Goal: Obtain resource: Obtain resource

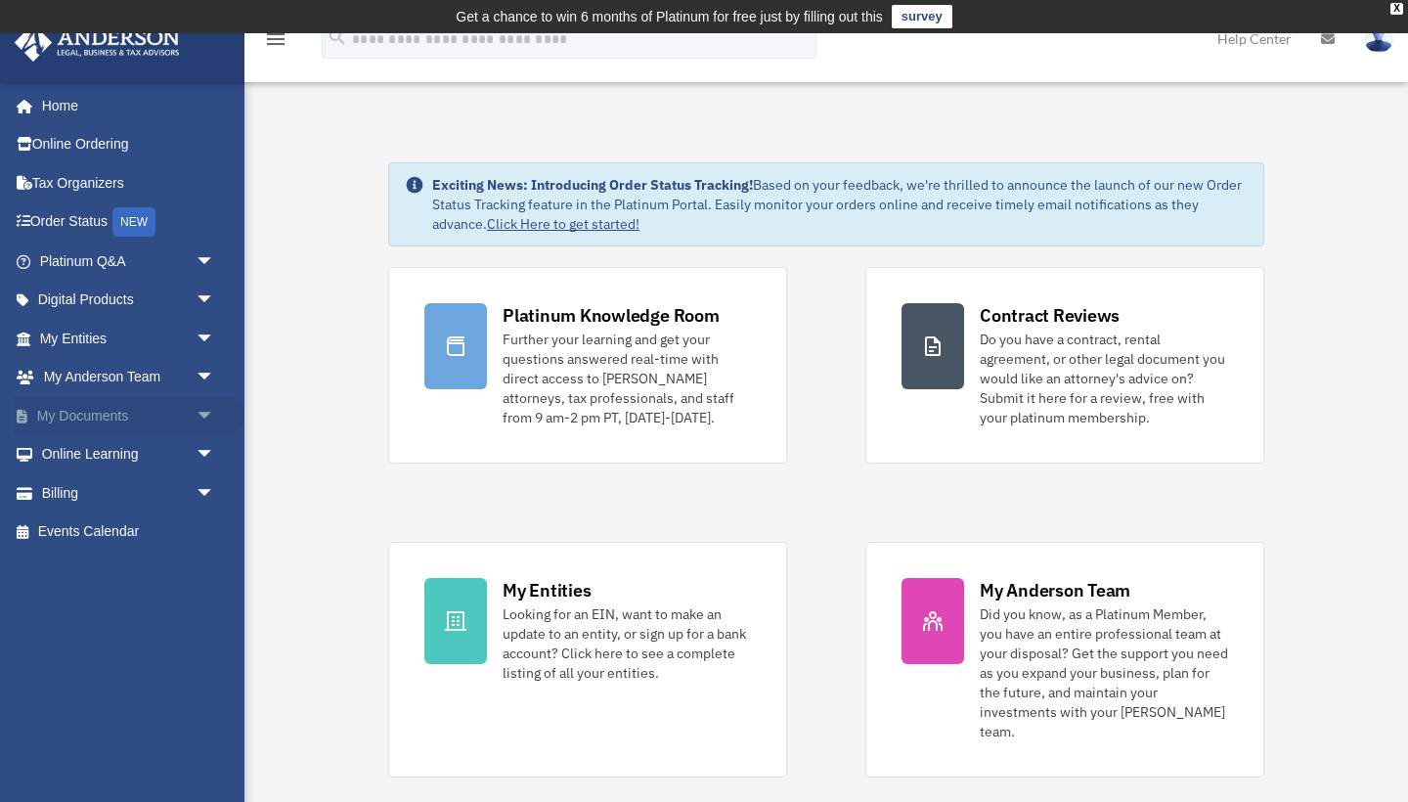
click at [196, 413] on span "arrow_drop_down" at bounding box center [215, 416] width 39 height 40
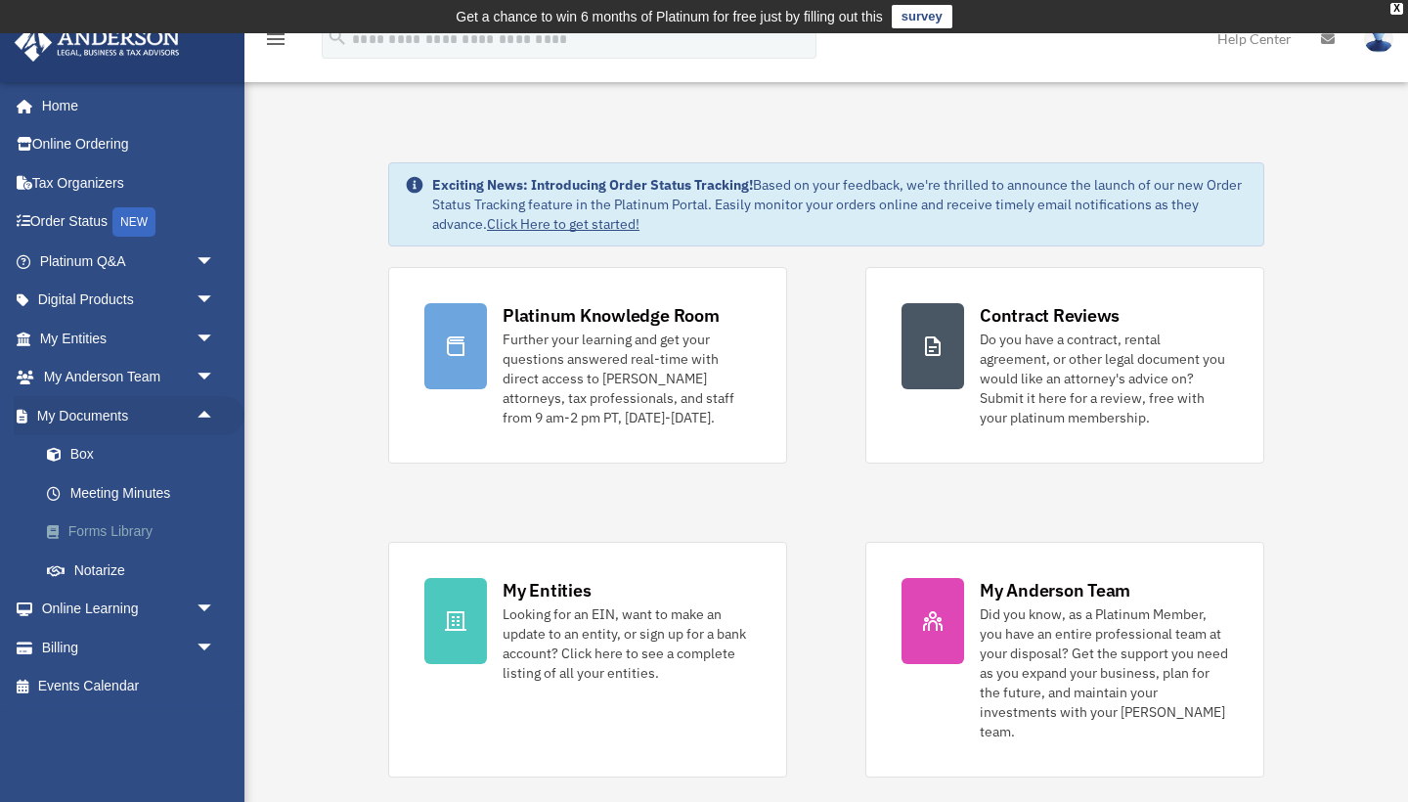
click at [122, 519] on link "Forms Library" at bounding box center [135, 531] width 217 height 39
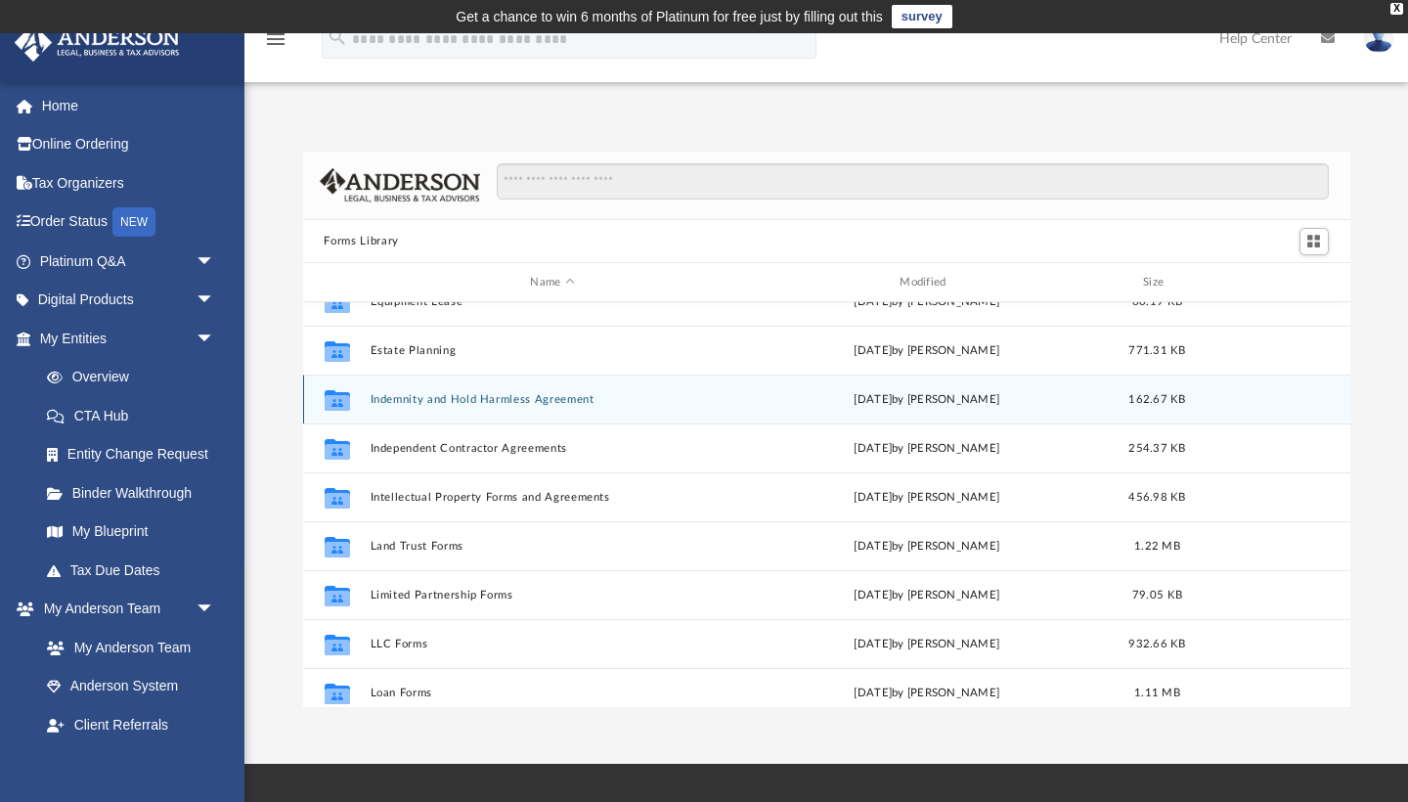
scroll to position [595, 0]
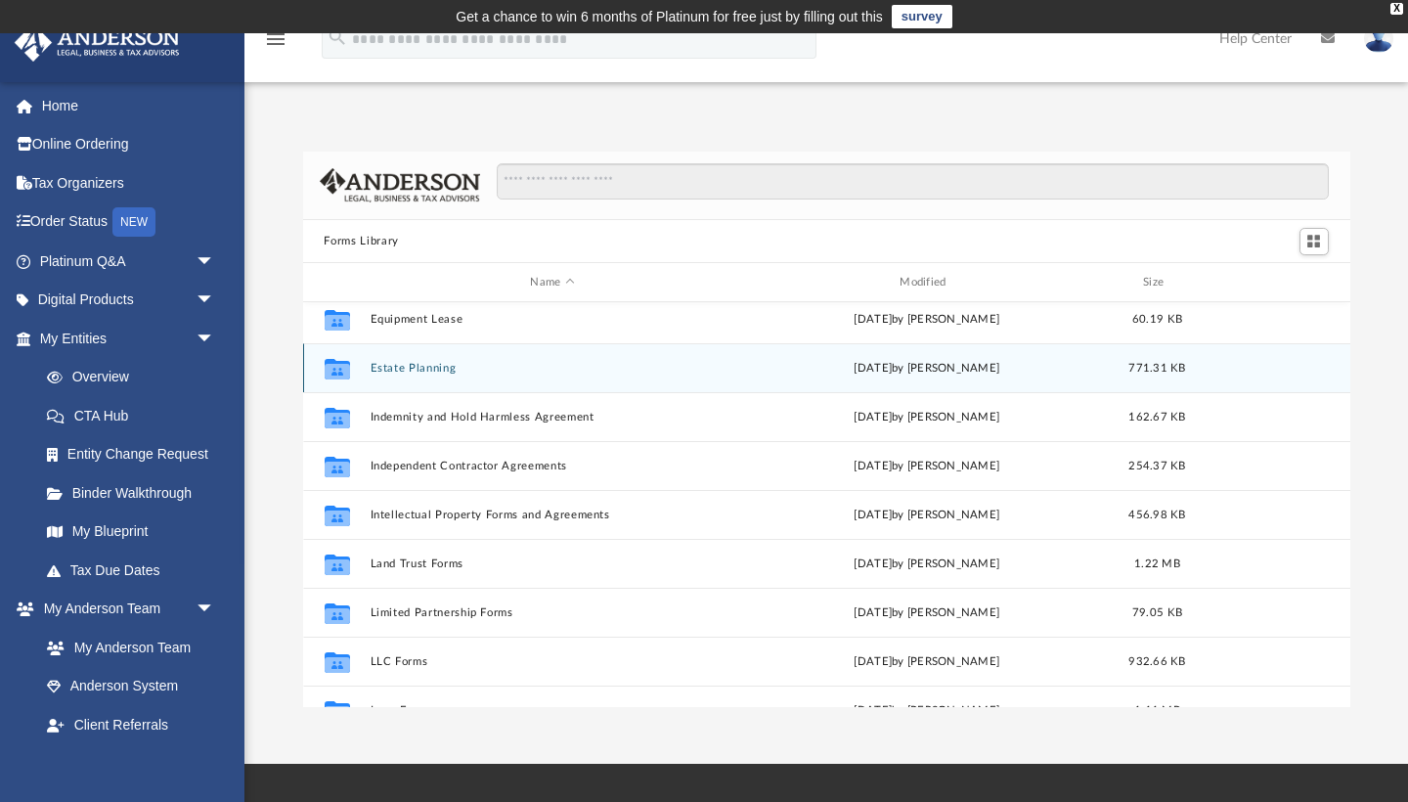
click at [423, 370] on button "Estate Planning" at bounding box center [553, 368] width 366 height 13
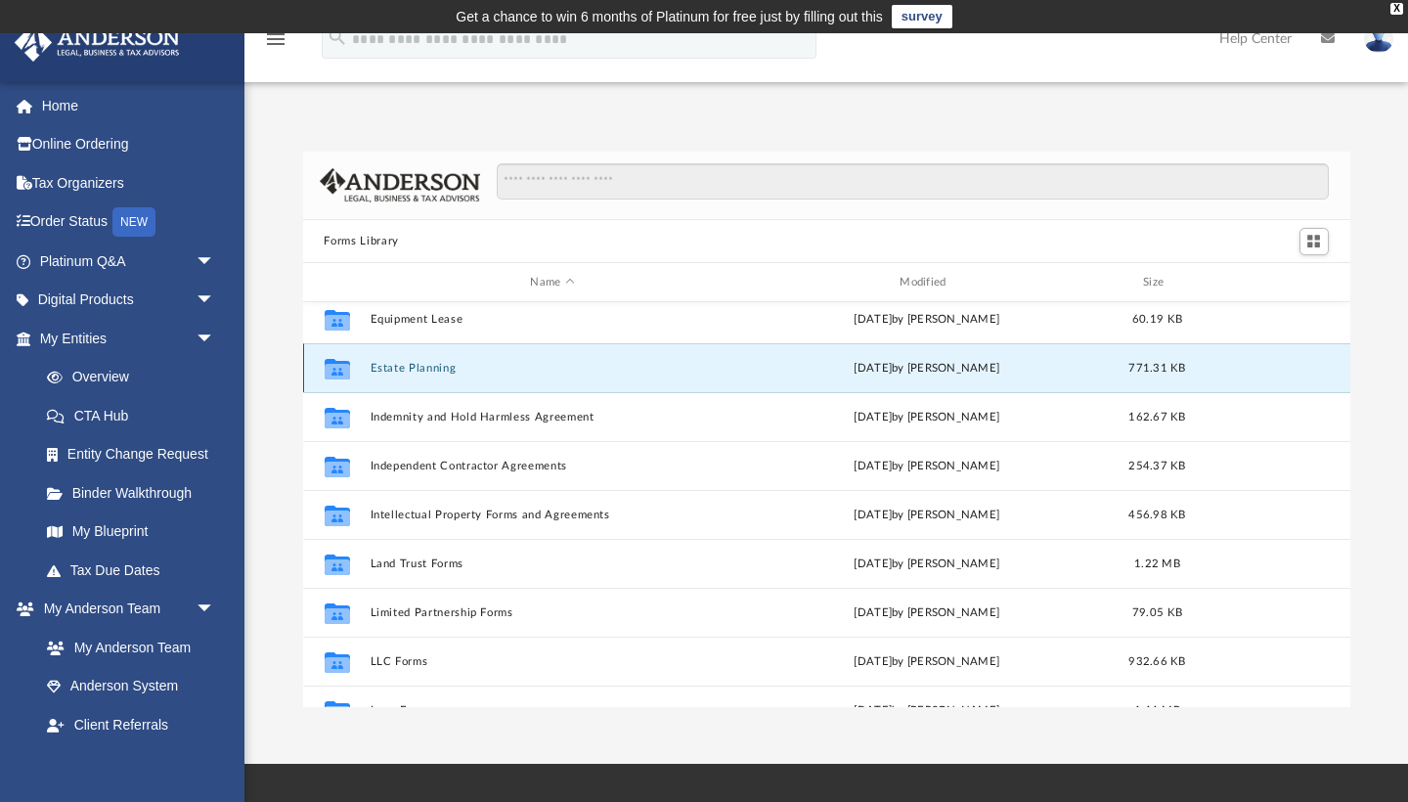
click at [423, 370] on button "Estate Planning" at bounding box center [553, 368] width 366 height 13
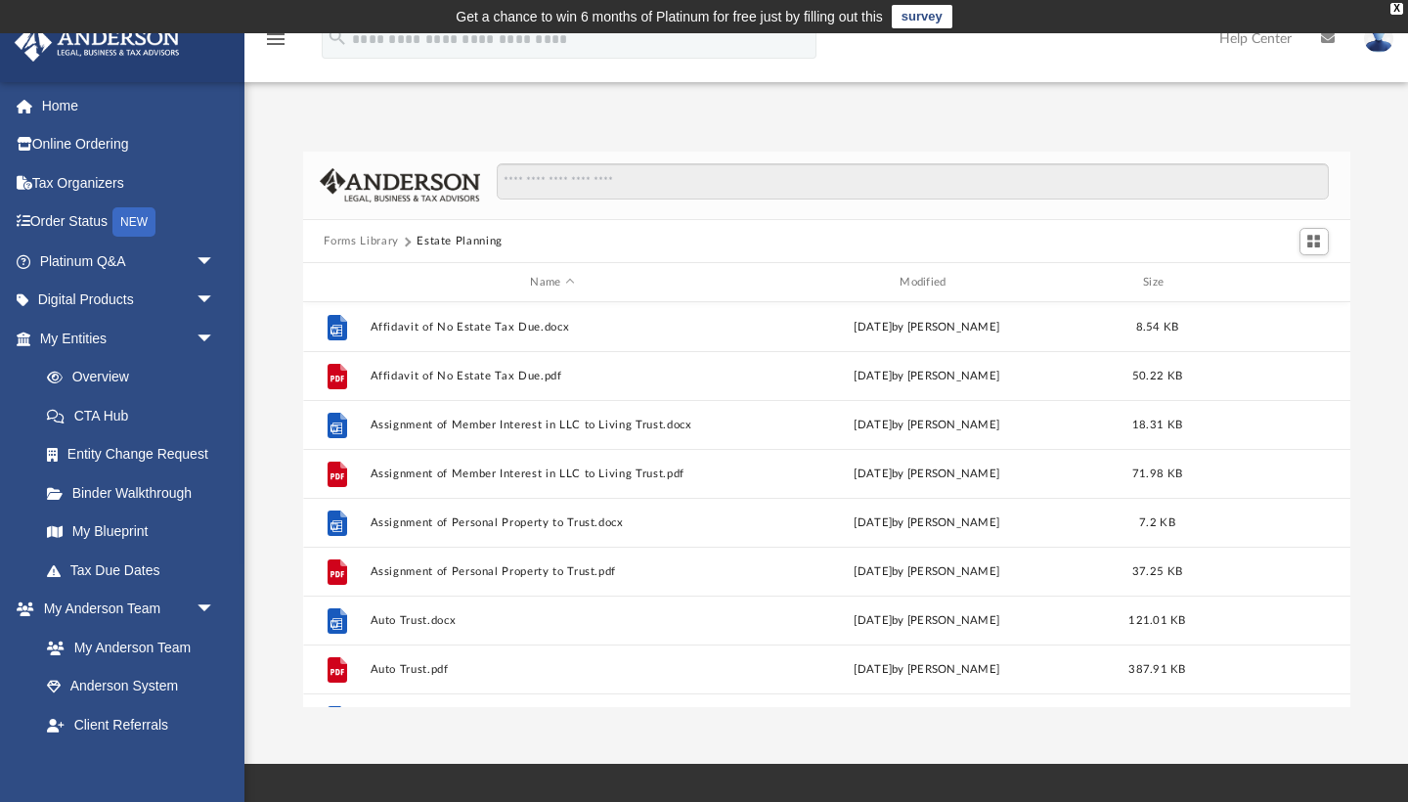
scroll to position [0, 0]
click at [371, 242] on button "Forms Library" at bounding box center [361, 242] width 74 height 18
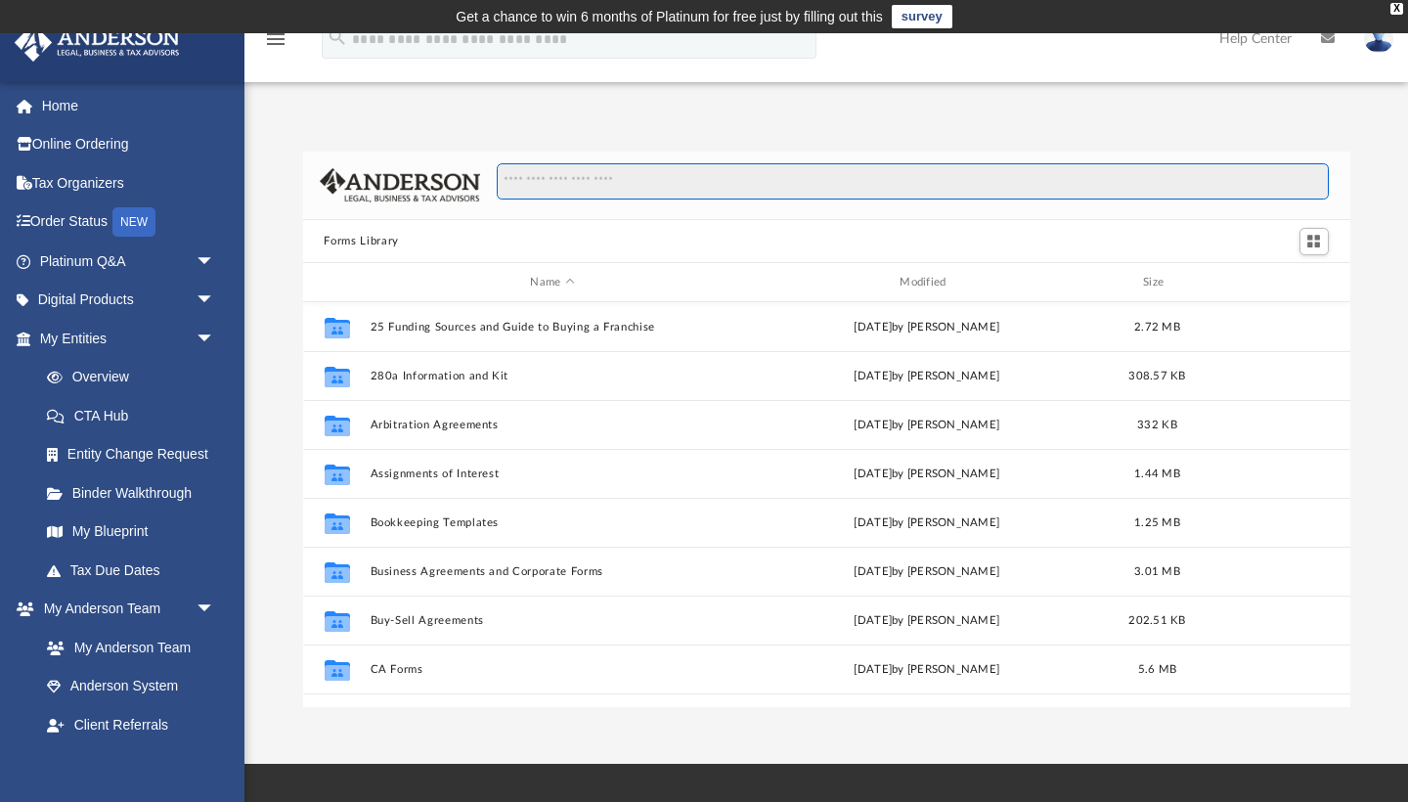
click at [602, 189] on input "Search files and folders" at bounding box center [912, 181] width 831 height 37
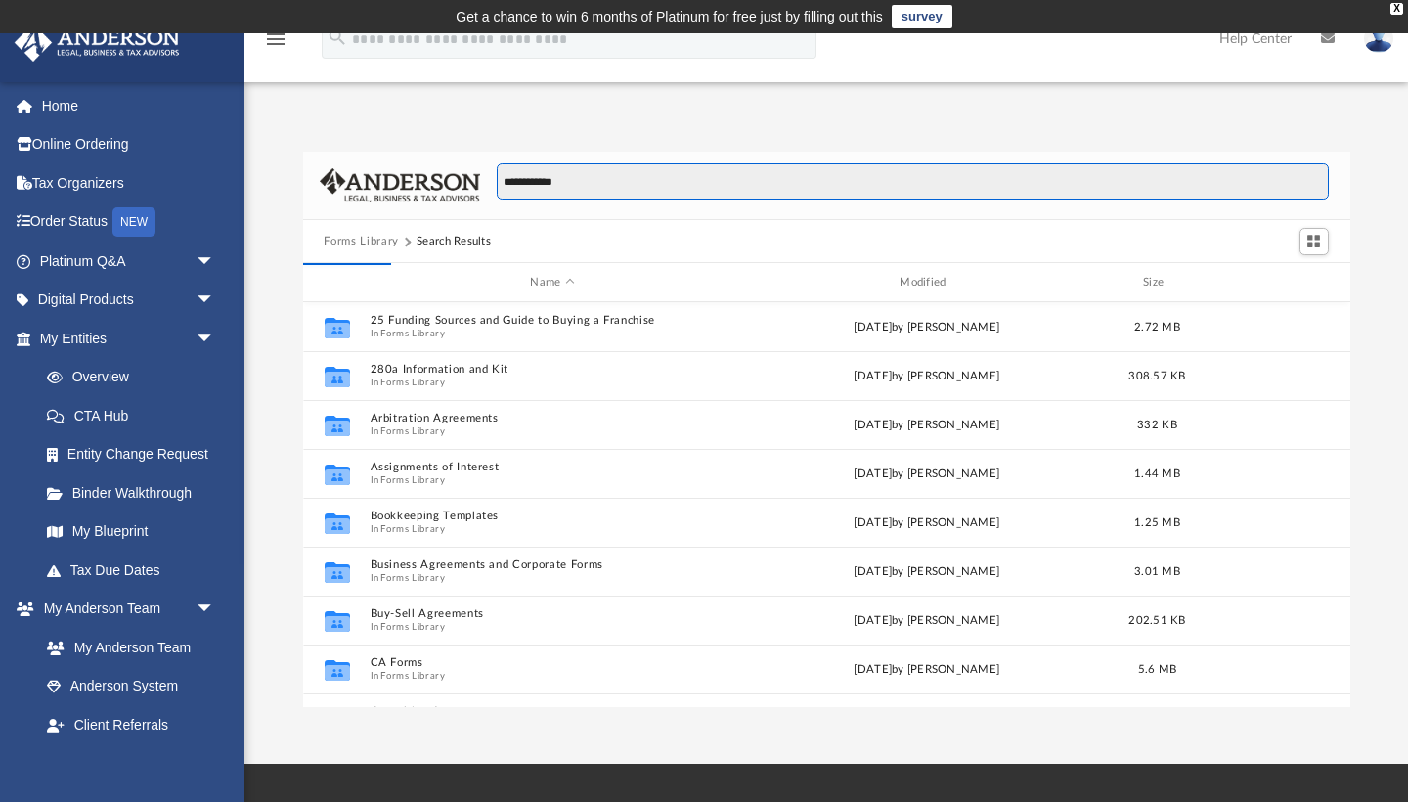
type input "**********"
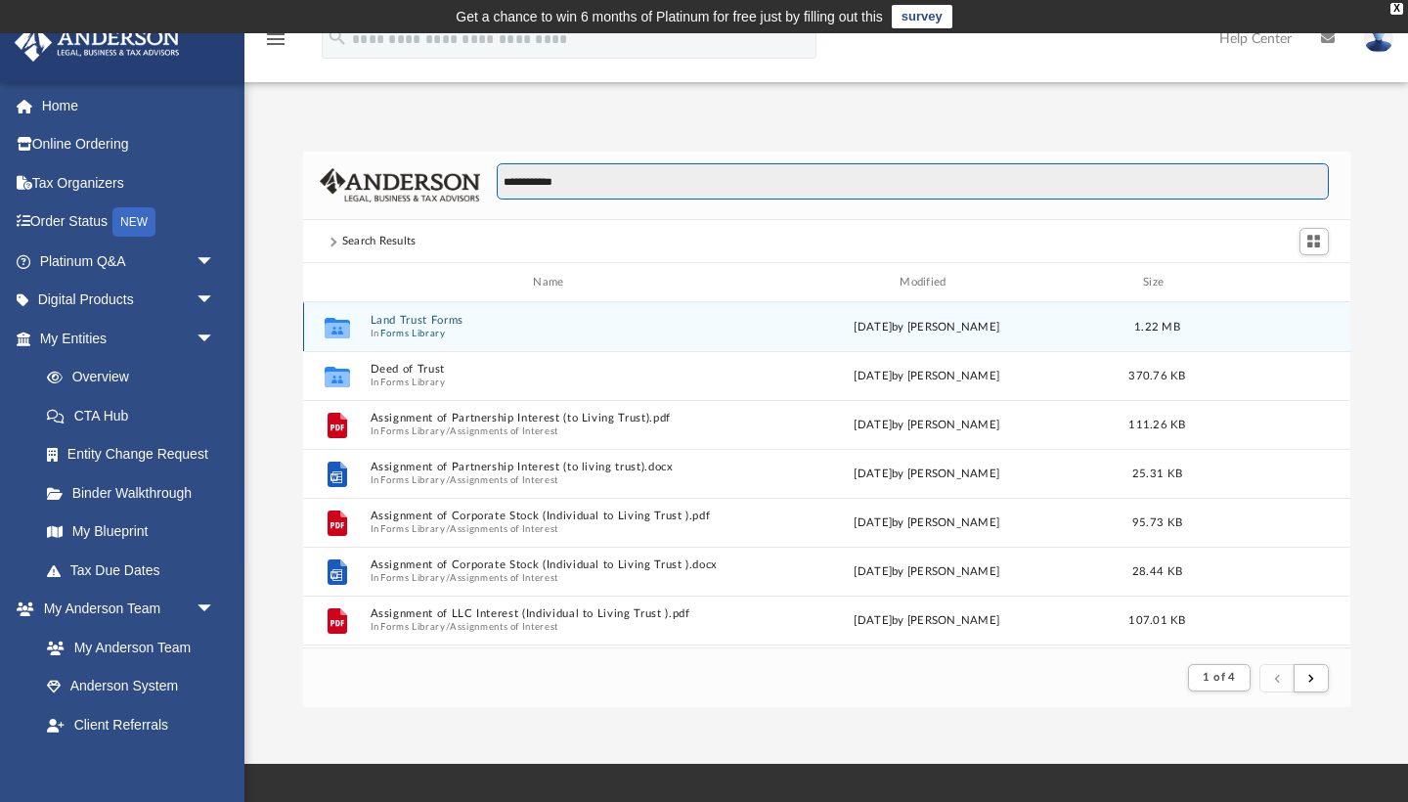
scroll to position [384, 1047]
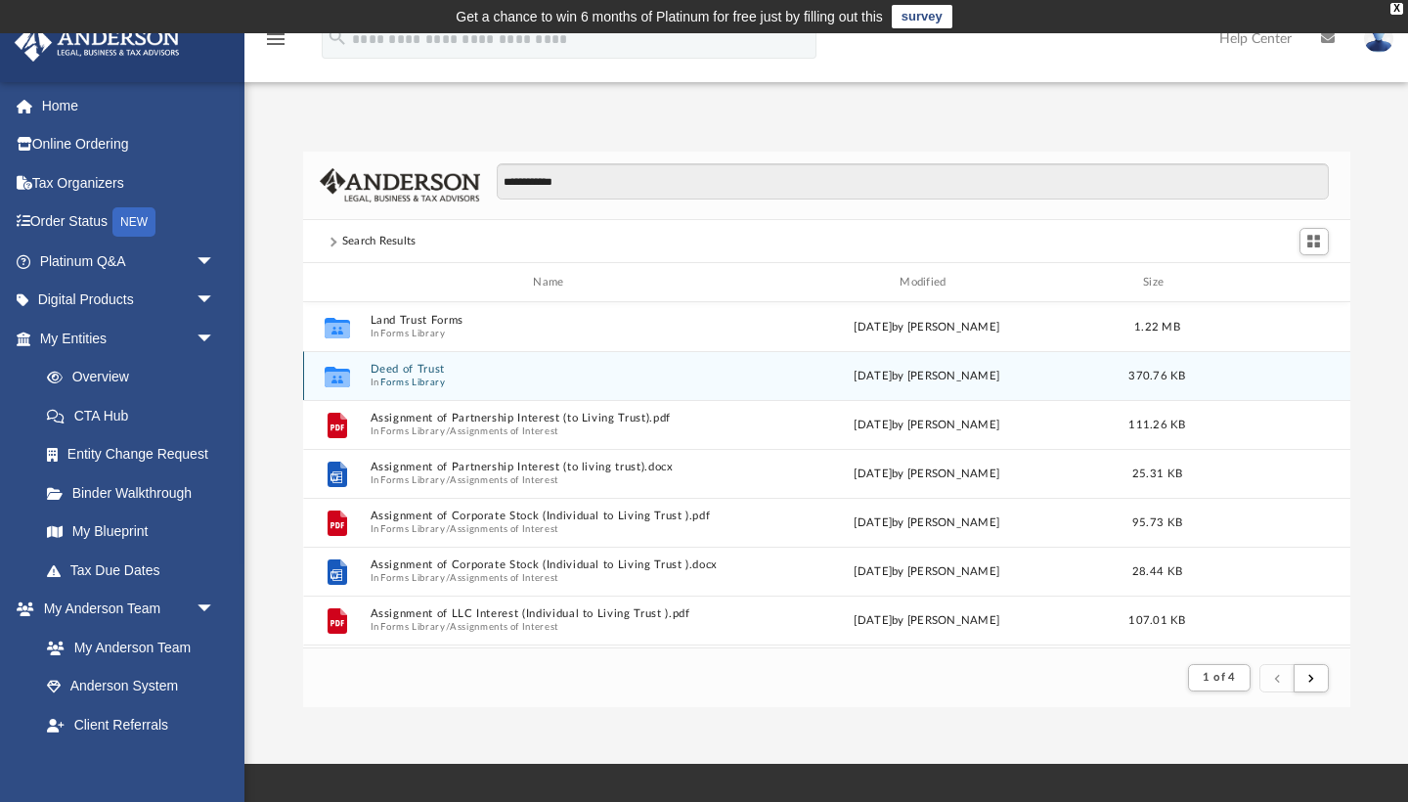
click at [491, 377] on span "In Forms Library" at bounding box center [553, 382] width 366 height 13
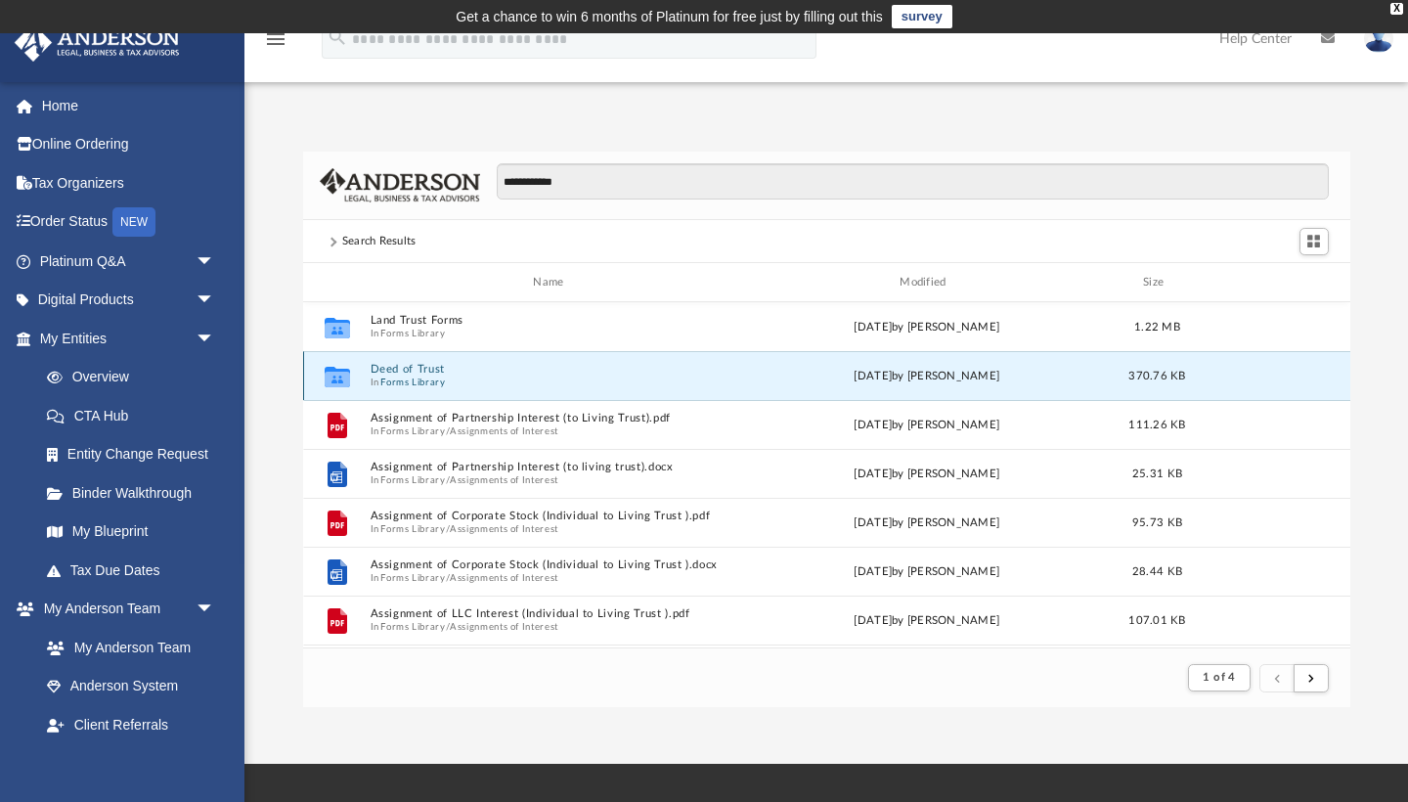
click at [491, 377] on span "In Forms Library" at bounding box center [553, 382] width 366 height 13
click at [339, 375] on icon "grid" at bounding box center [336, 380] width 25 height 16
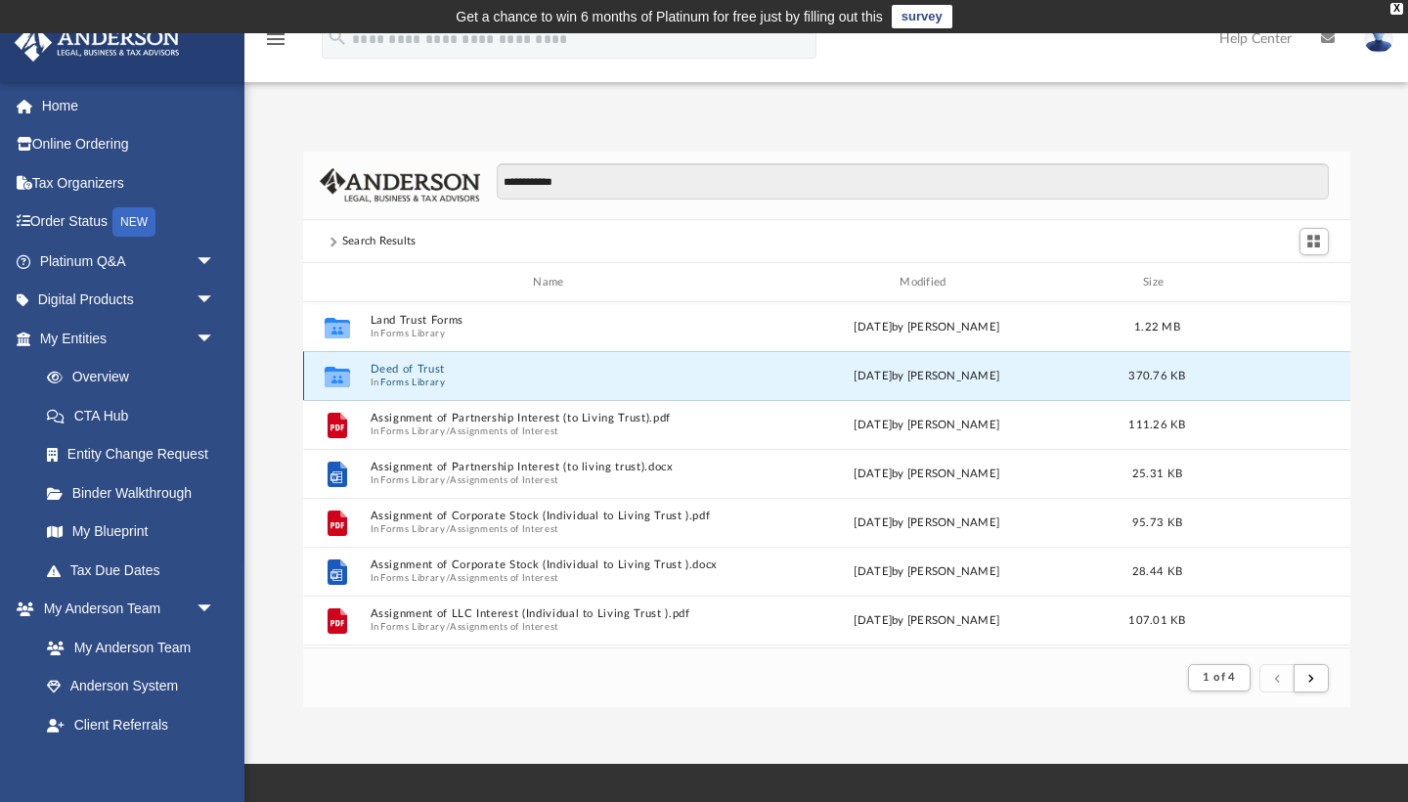
click at [390, 374] on button "Deed of Trust" at bounding box center [553, 369] width 366 height 13
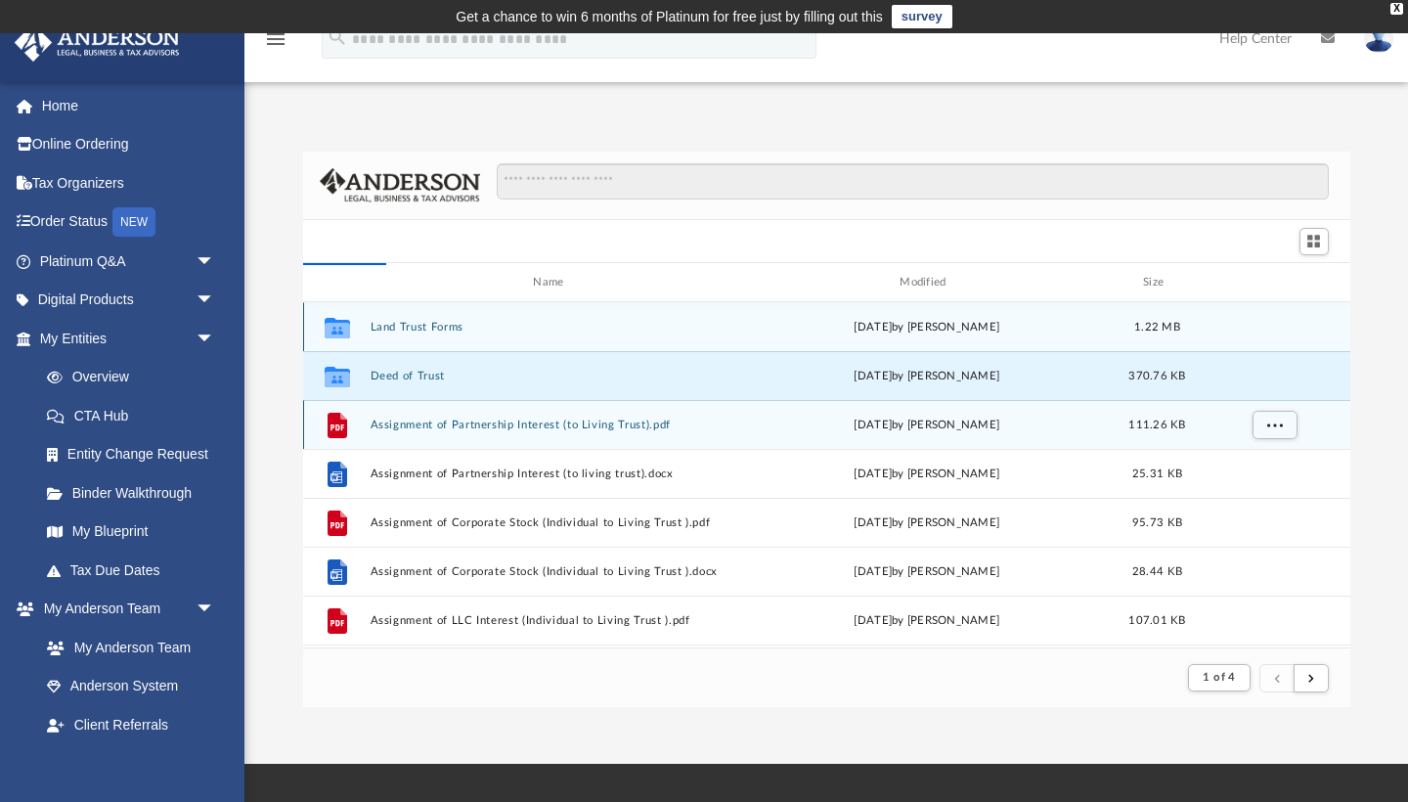
scroll to position [445, 1047]
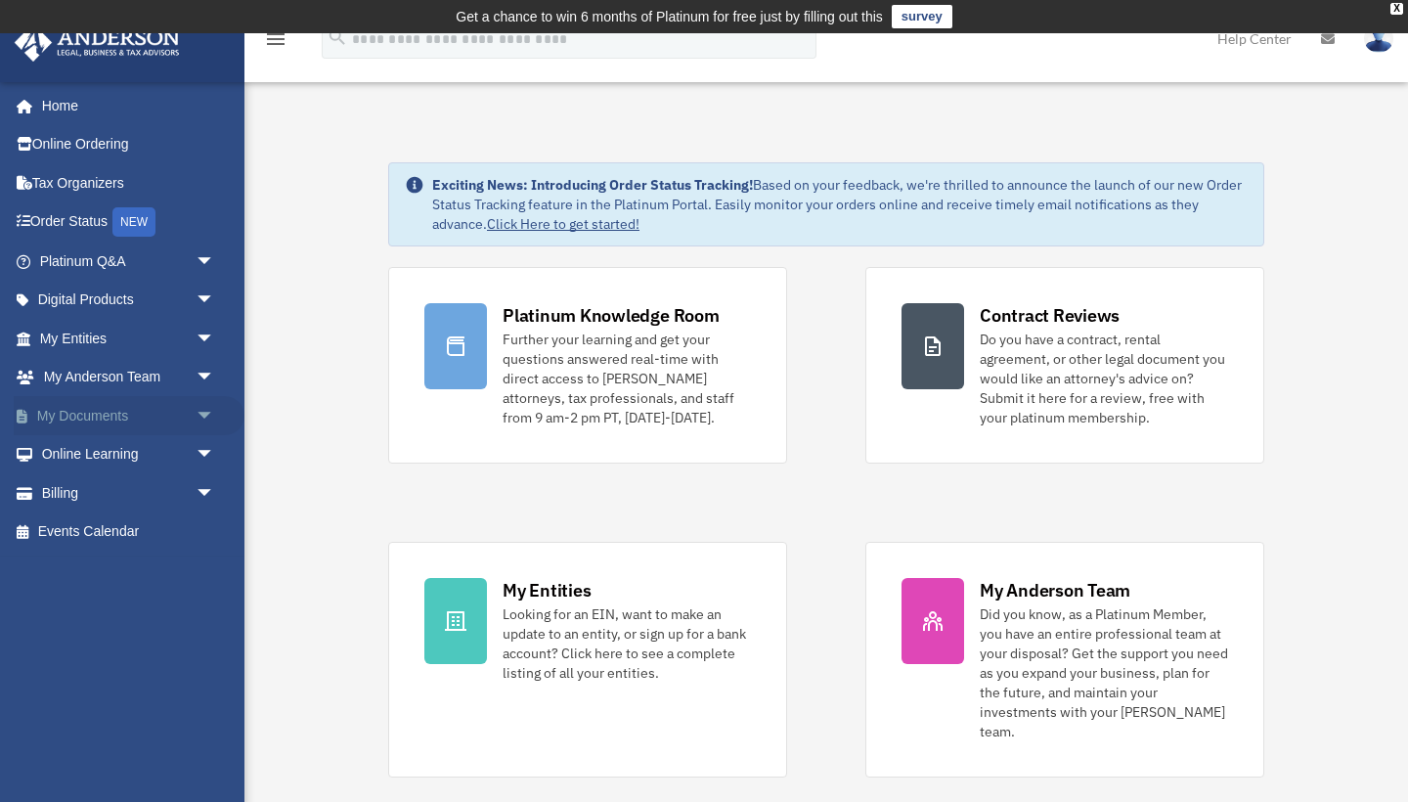
click at [200, 407] on span "arrow_drop_down" at bounding box center [215, 416] width 39 height 40
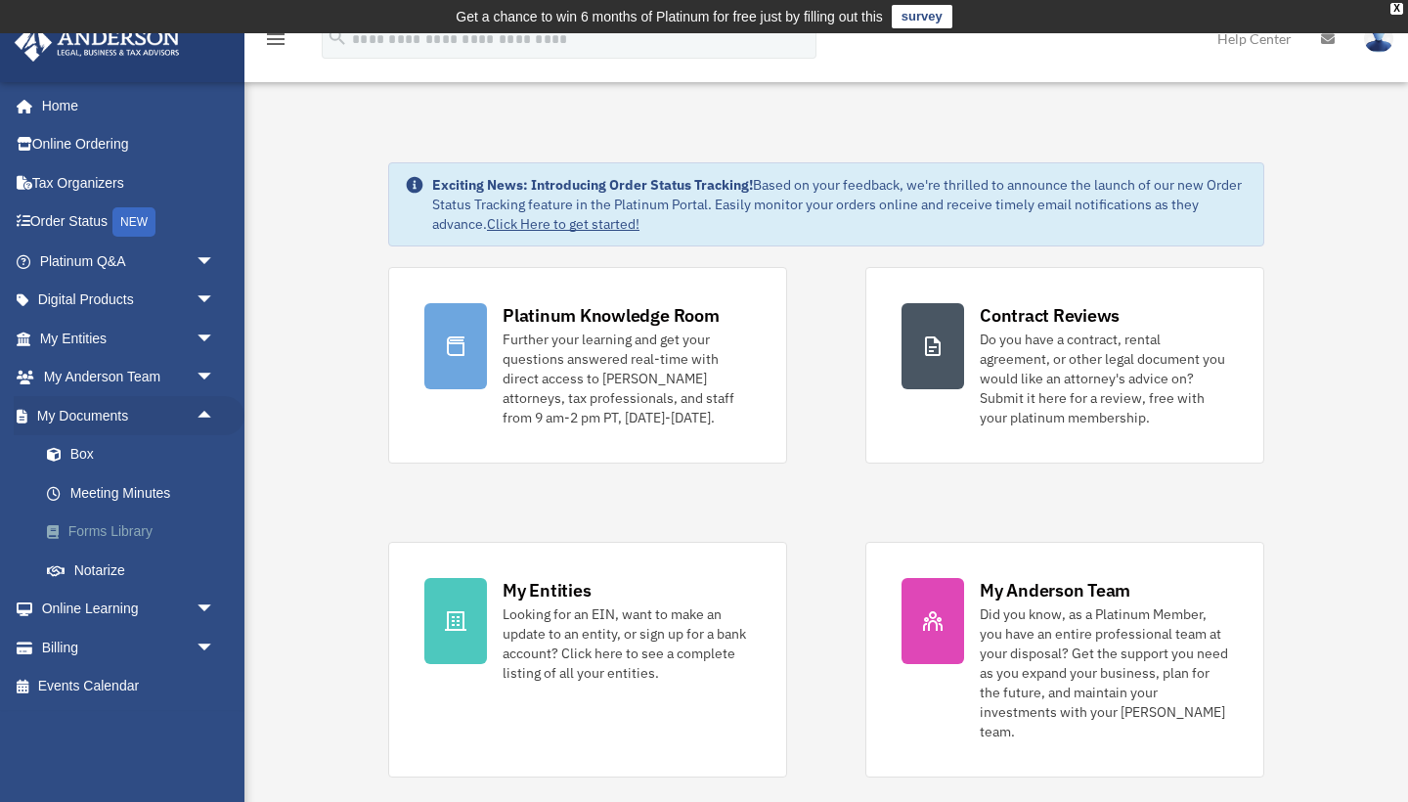
click at [103, 520] on link "Forms Library" at bounding box center [135, 531] width 217 height 39
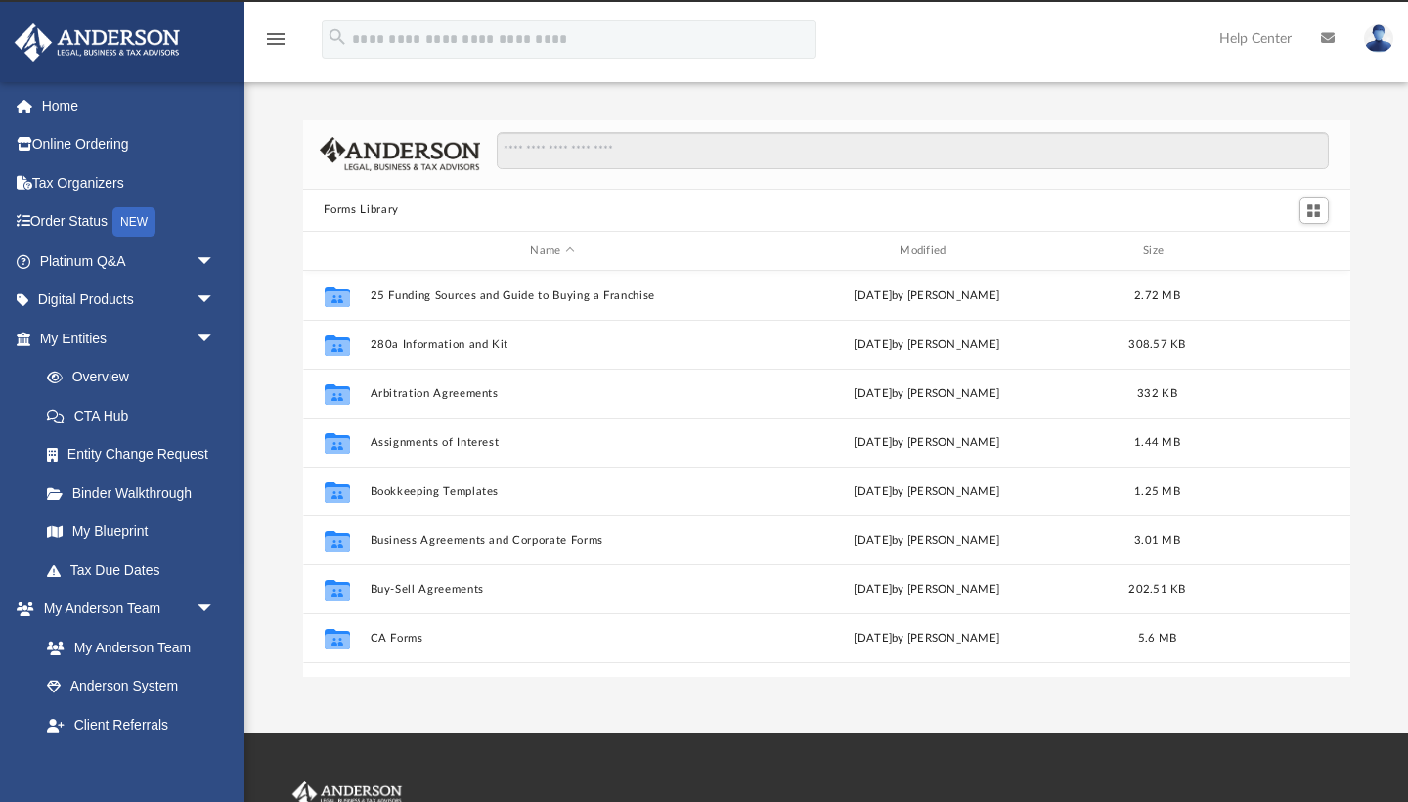
scroll to position [445, 1047]
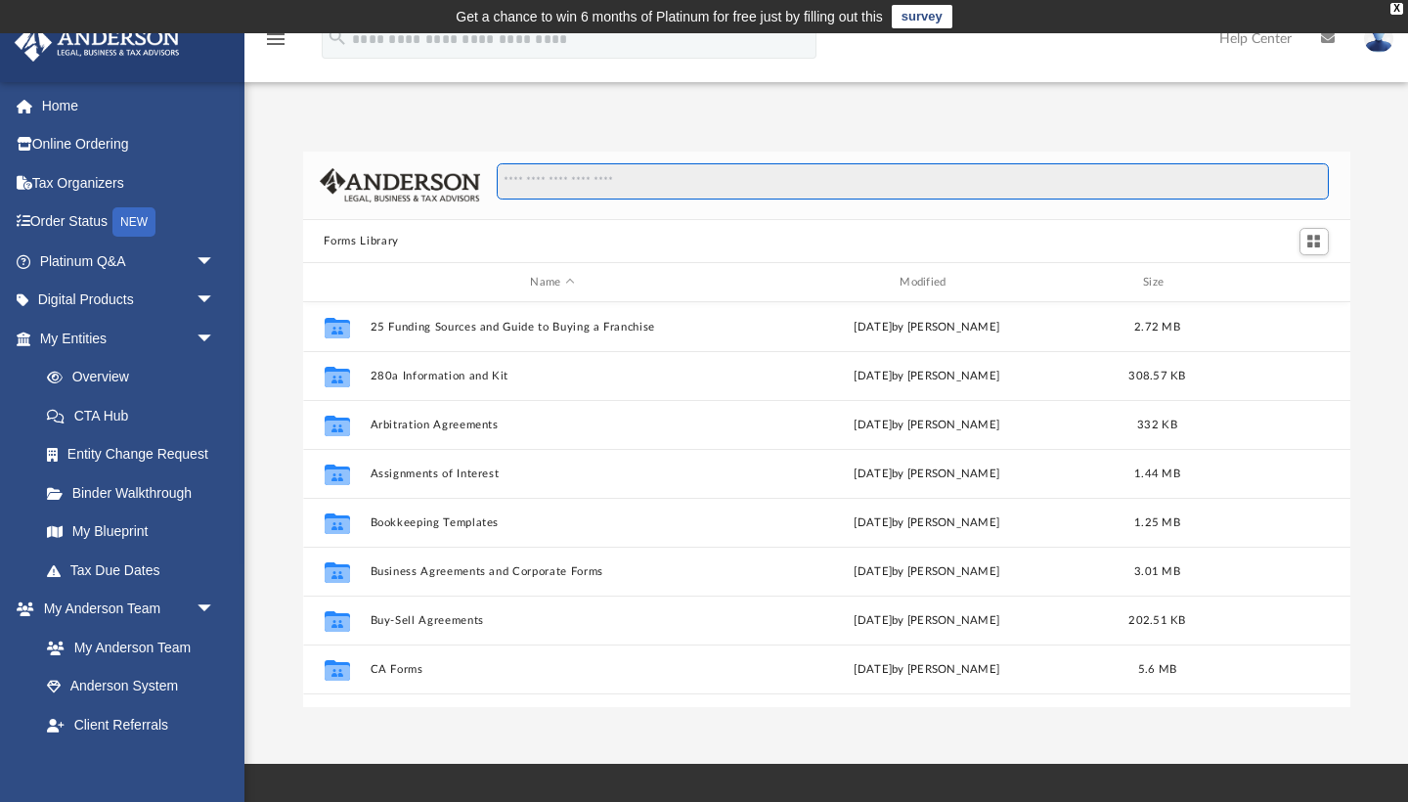
click at [550, 177] on input "Search files and folders" at bounding box center [912, 181] width 831 height 37
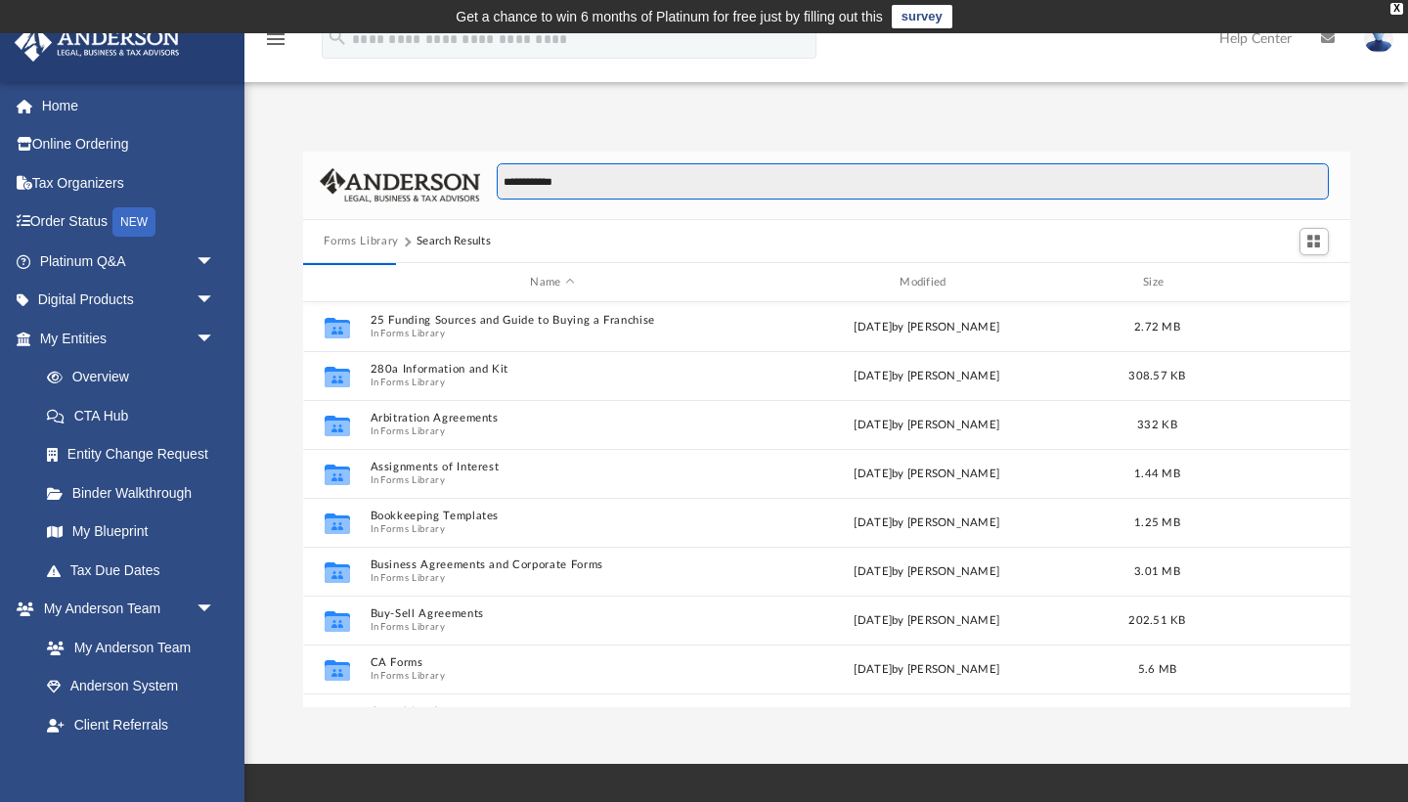
type input "**********"
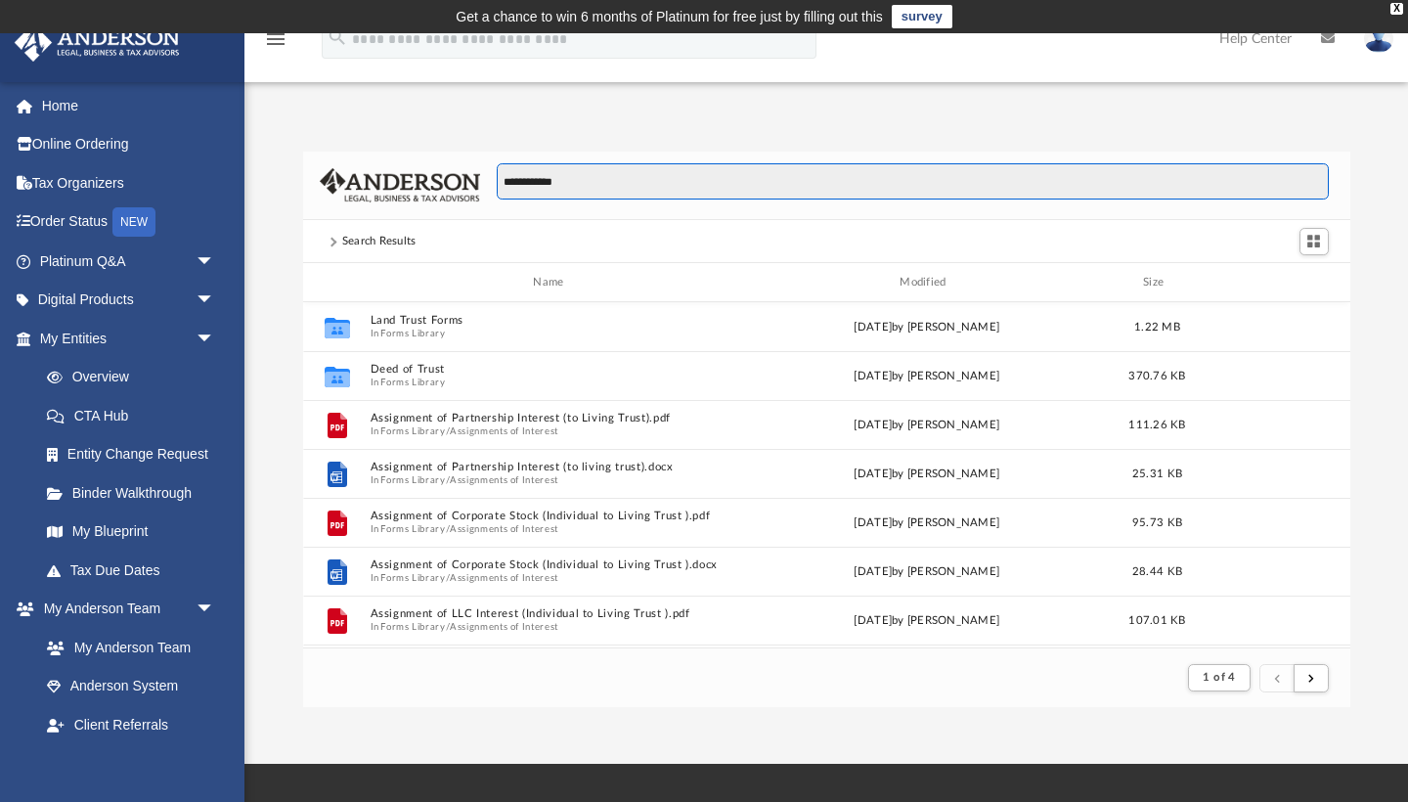
scroll to position [384, 1047]
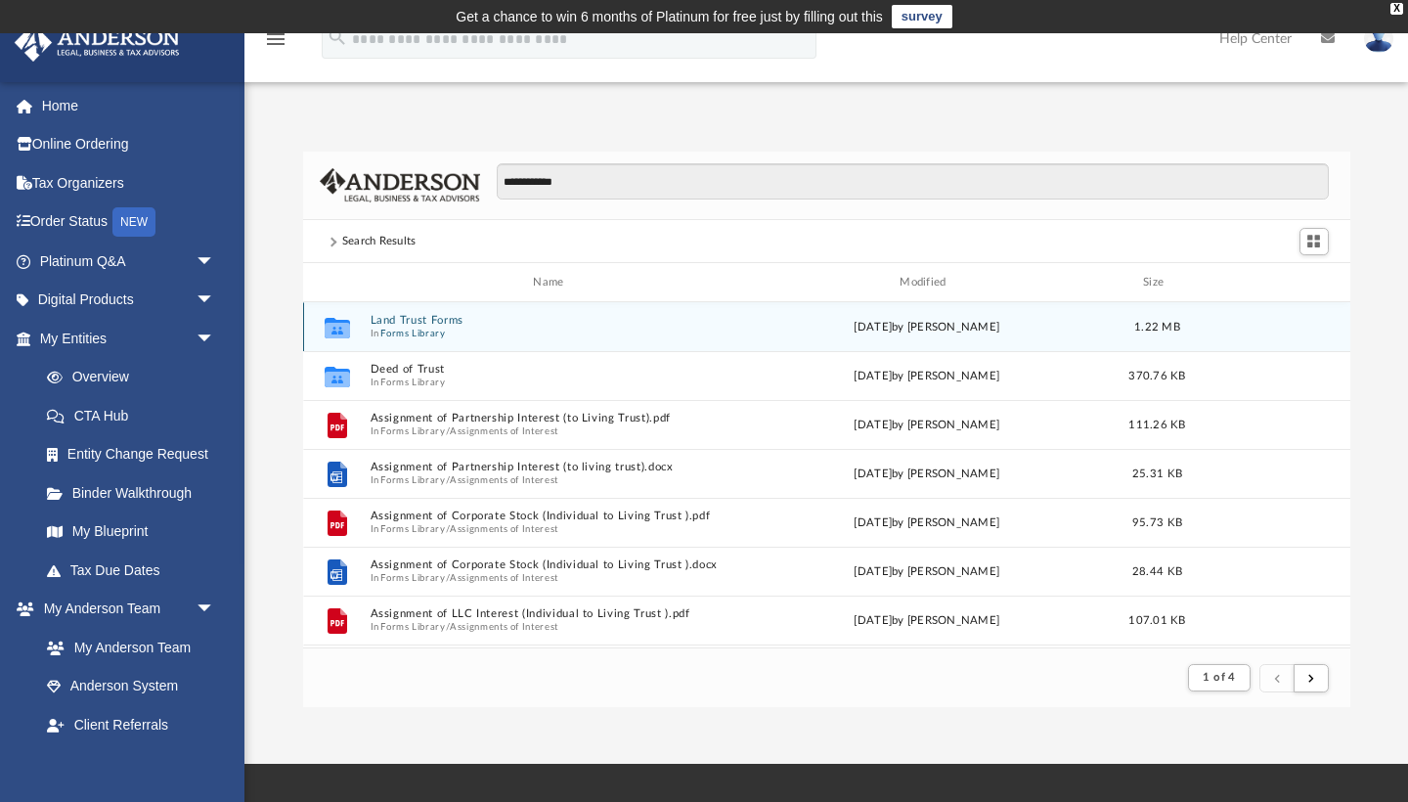
click at [390, 318] on button "Land Trust Forms" at bounding box center [553, 320] width 366 height 13
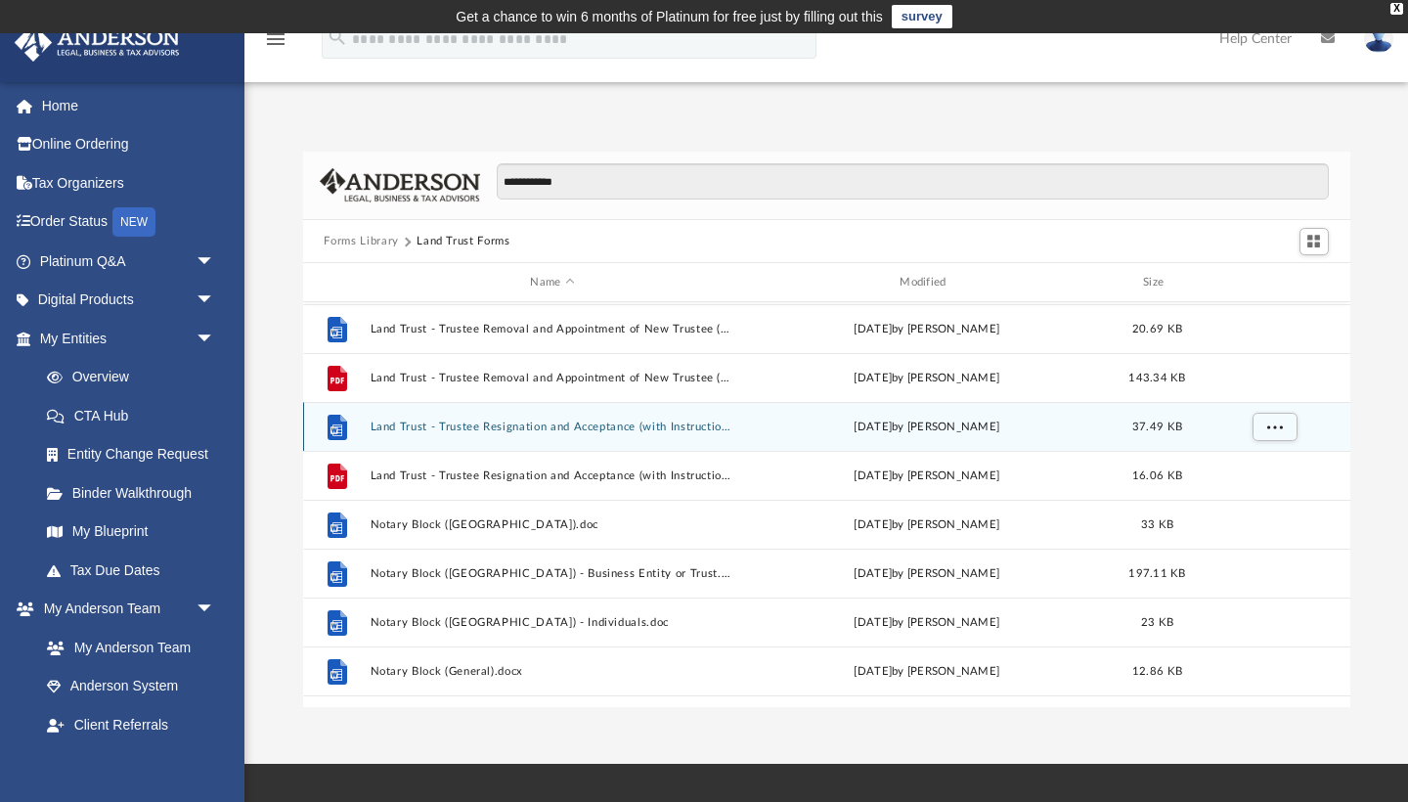
scroll to position [462, 0]
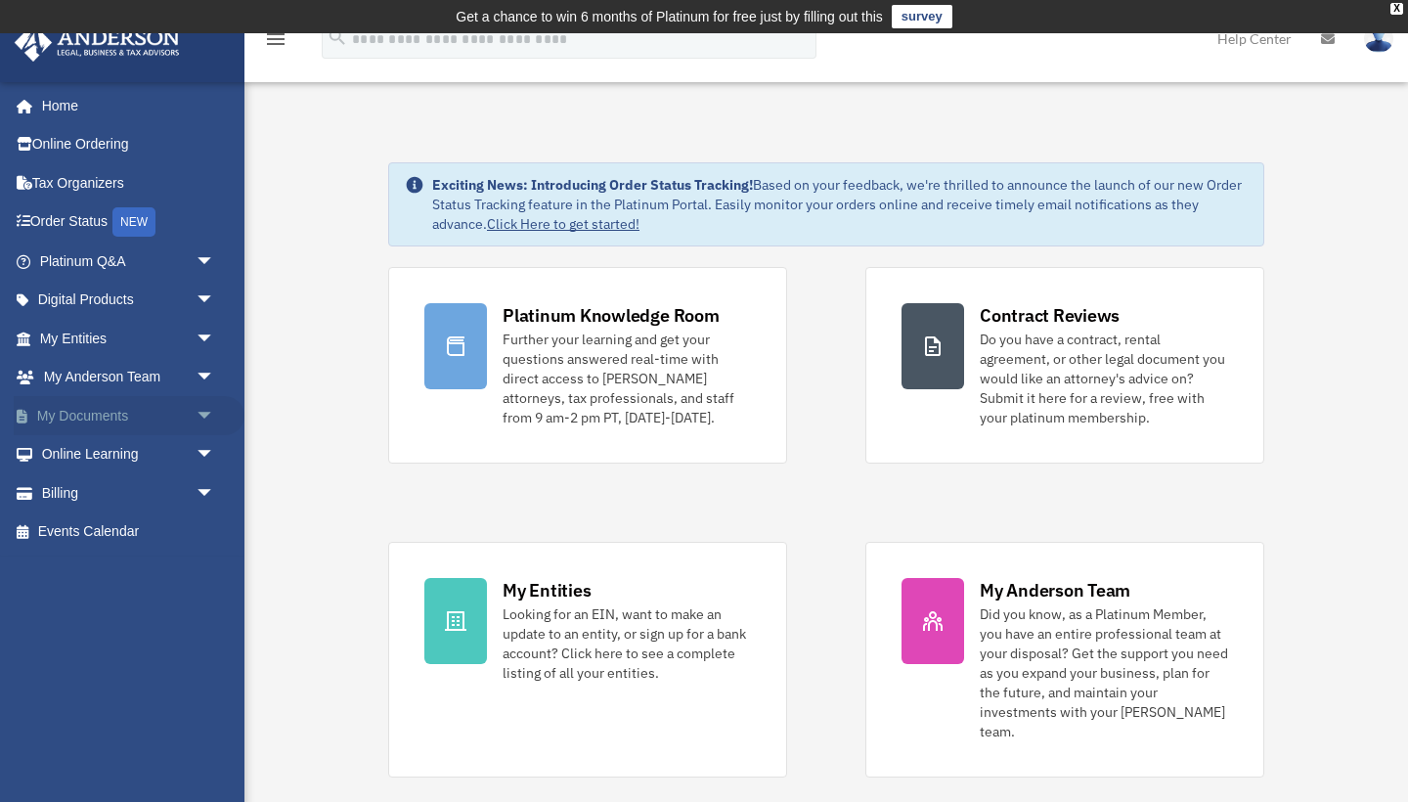
click at [198, 408] on span "arrow_drop_down" at bounding box center [215, 416] width 39 height 40
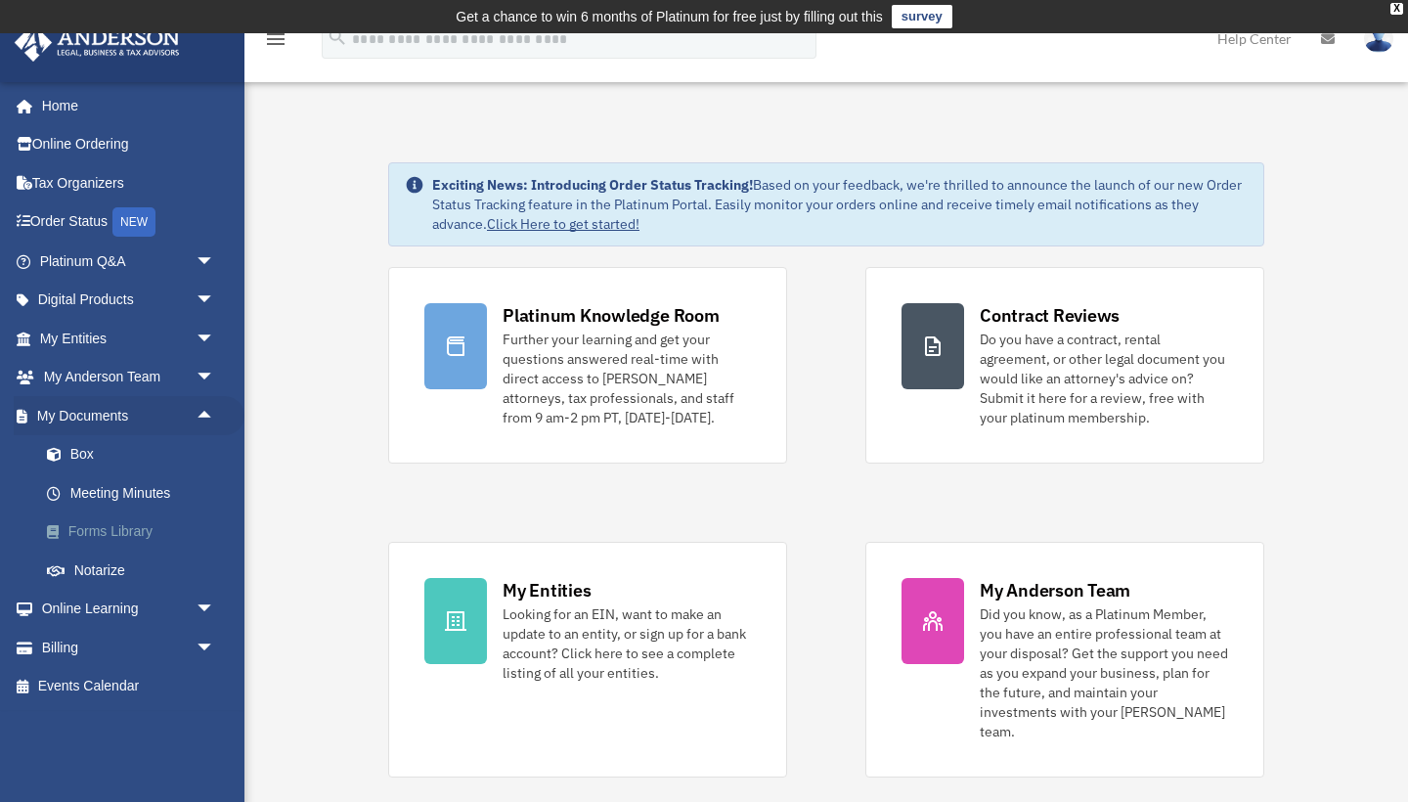
click at [115, 530] on link "Forms Library" at bounding box center [135, 531] width 217 height 39
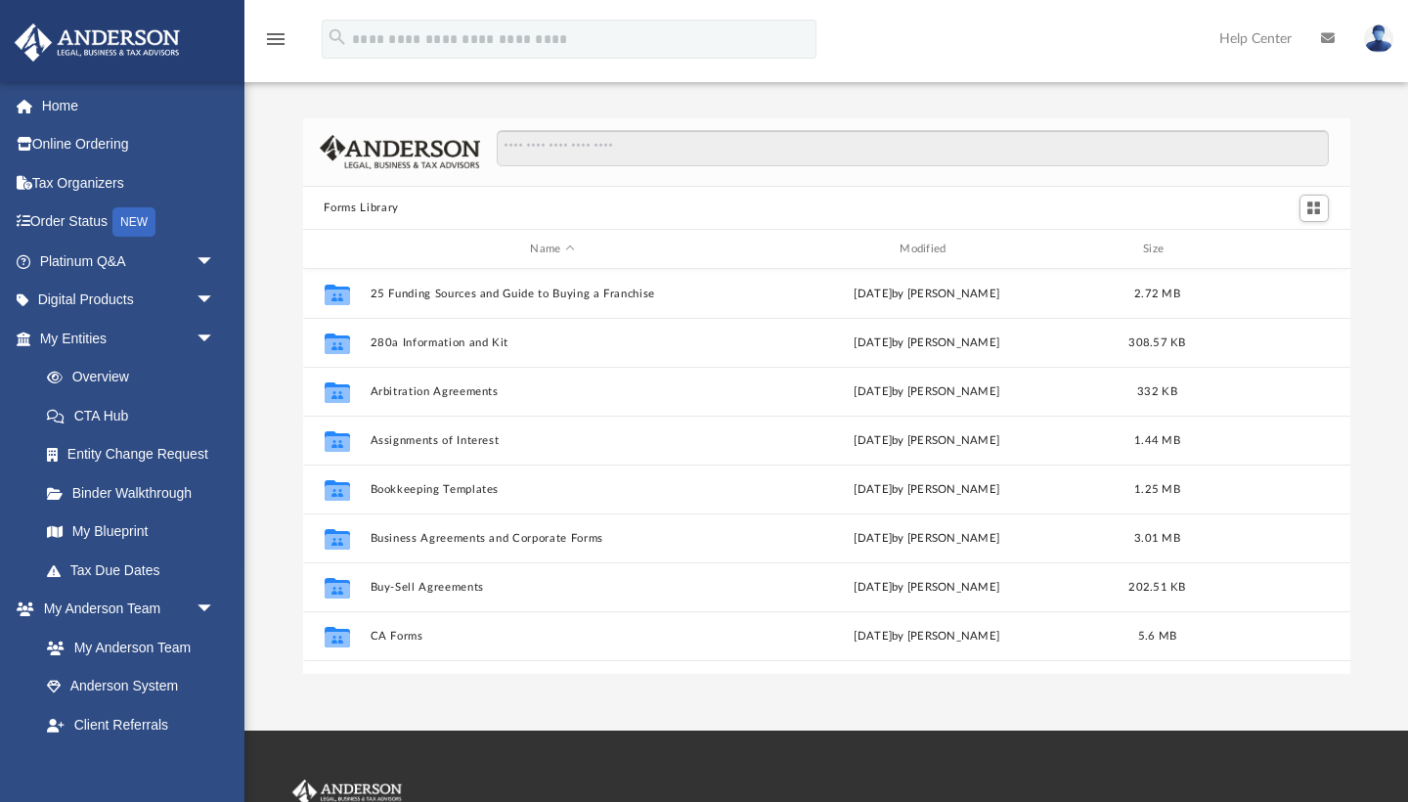
scroll to position [445, 1047]
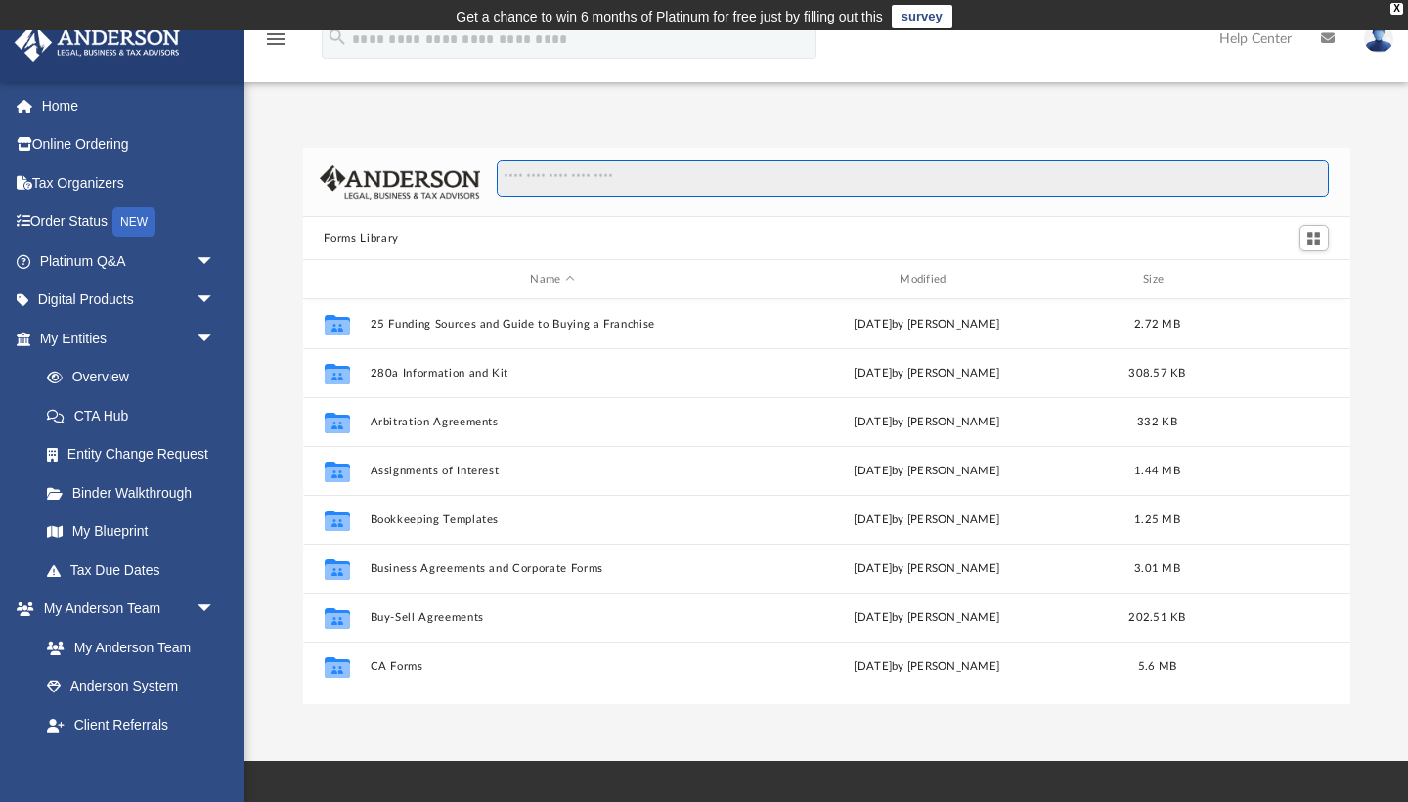
click at [698, 155] on div at bounding box center [826, 182] width 1047 height 69
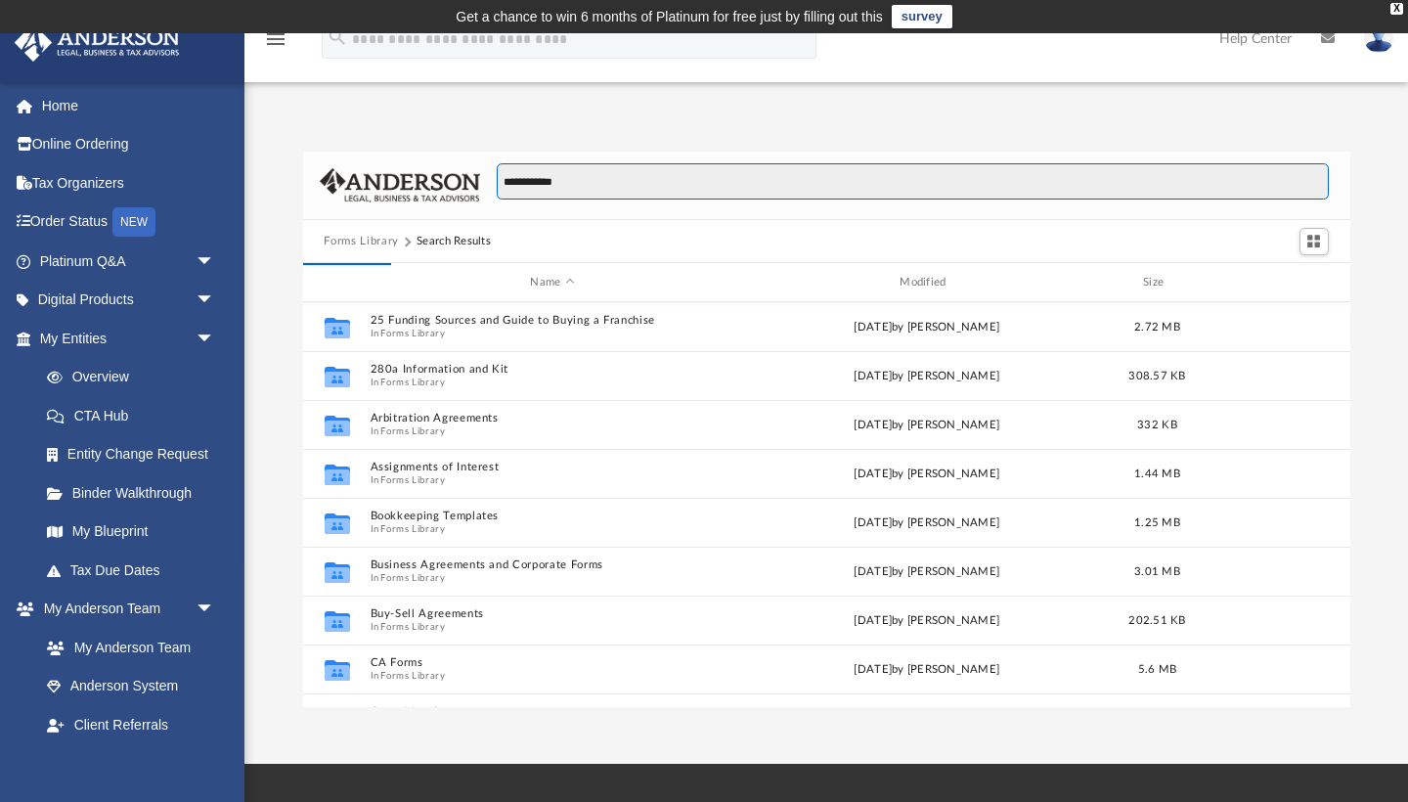
type input "**********"
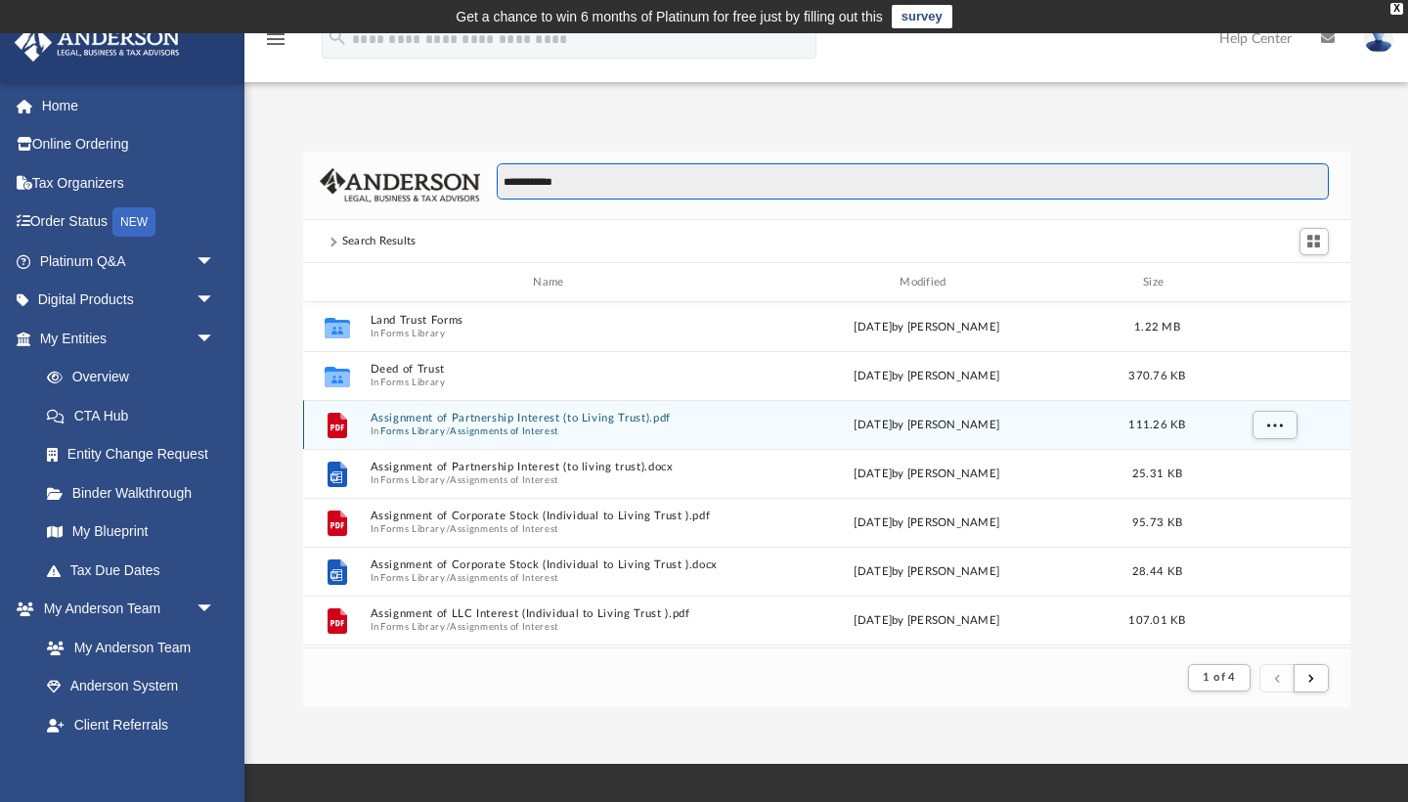
scroll to position [0, 0]
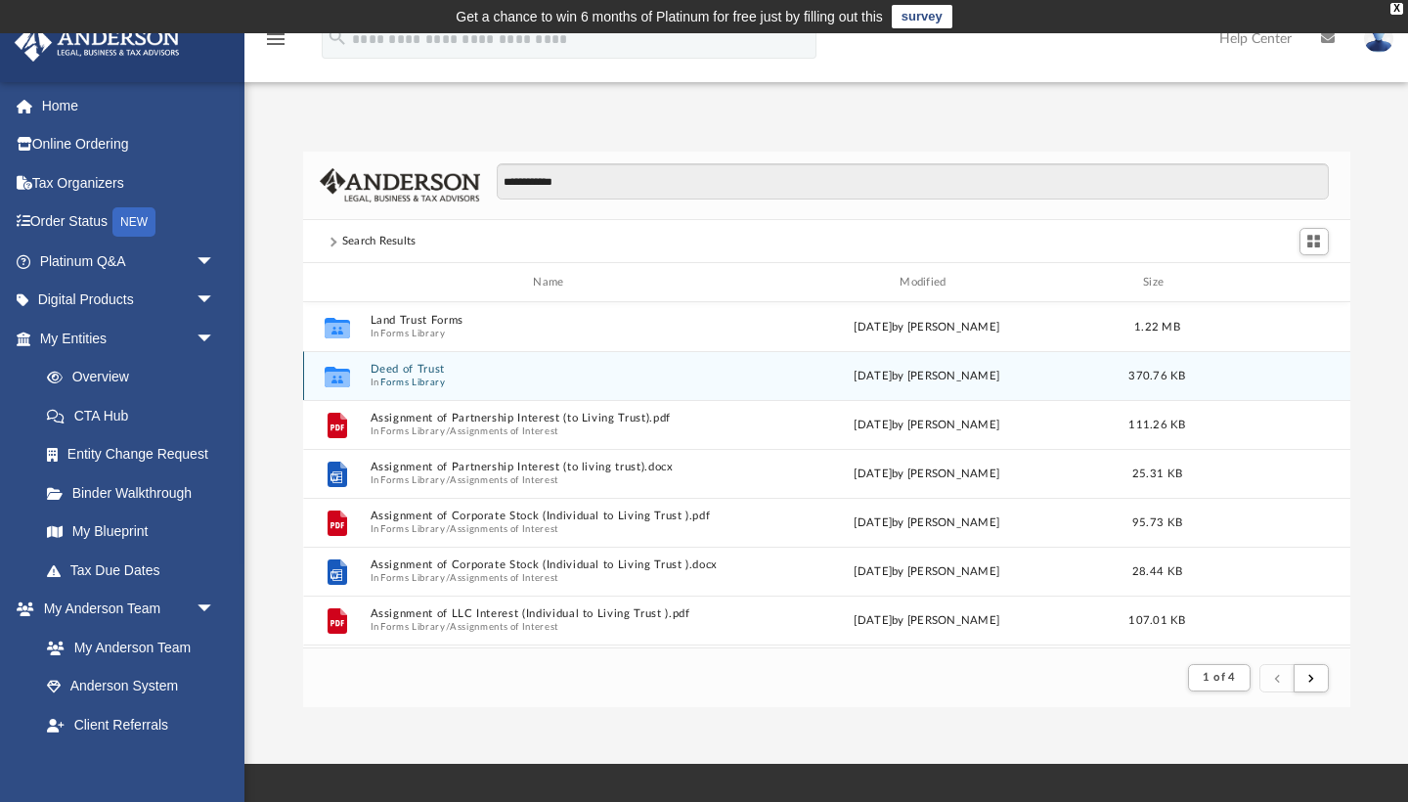
click at [543, 378] on span "In Forms Library" at bounding box center [553, 382] width 366 height 13
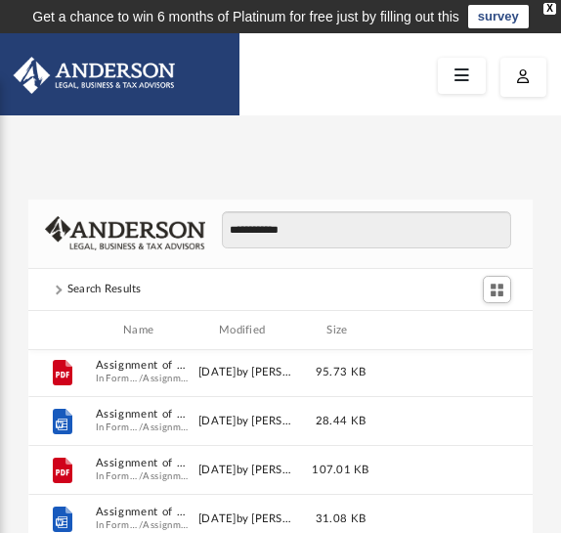
scroll to position [49, 0]
